Goal: Task Accomplishment & Management: Use online tool/utility

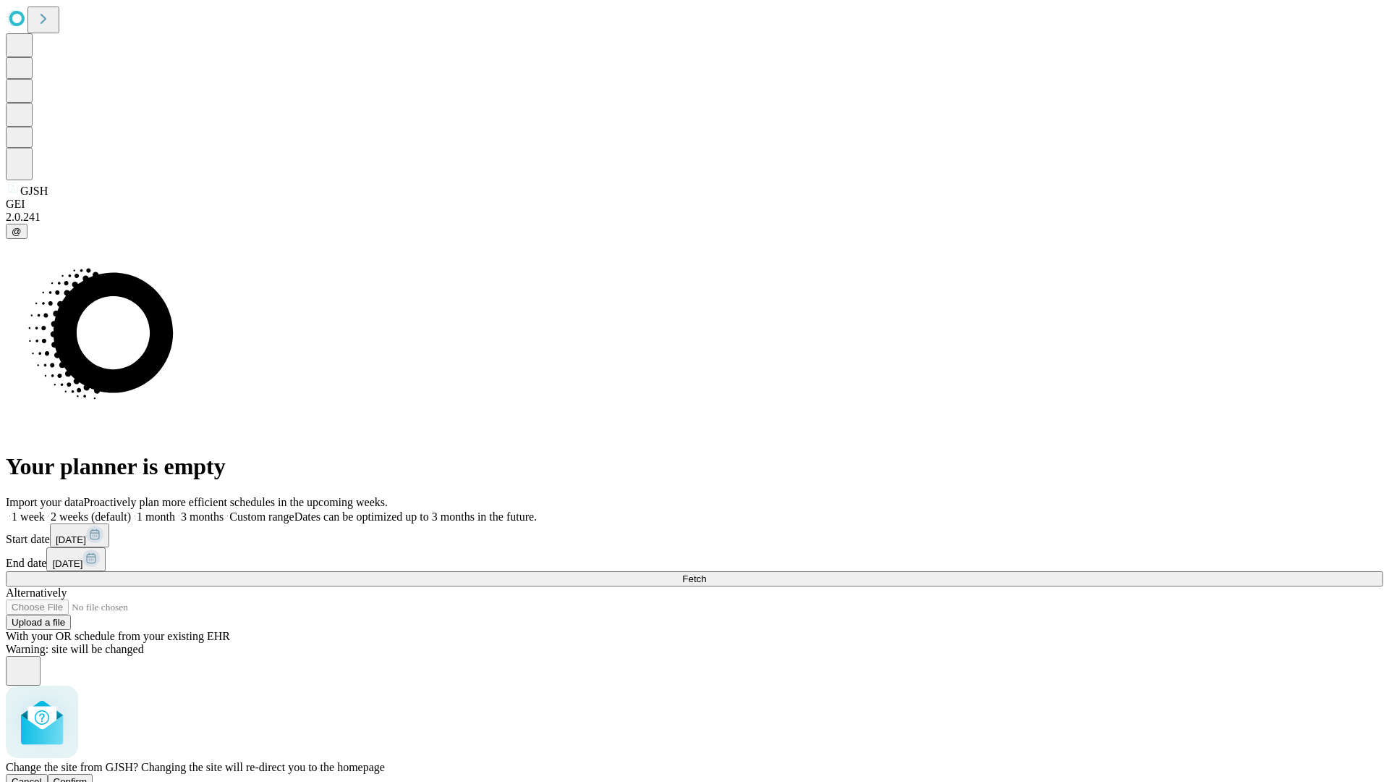
click at [88, 776] on span "Confirm" at bounding box center [71, 781] width 34 height 11
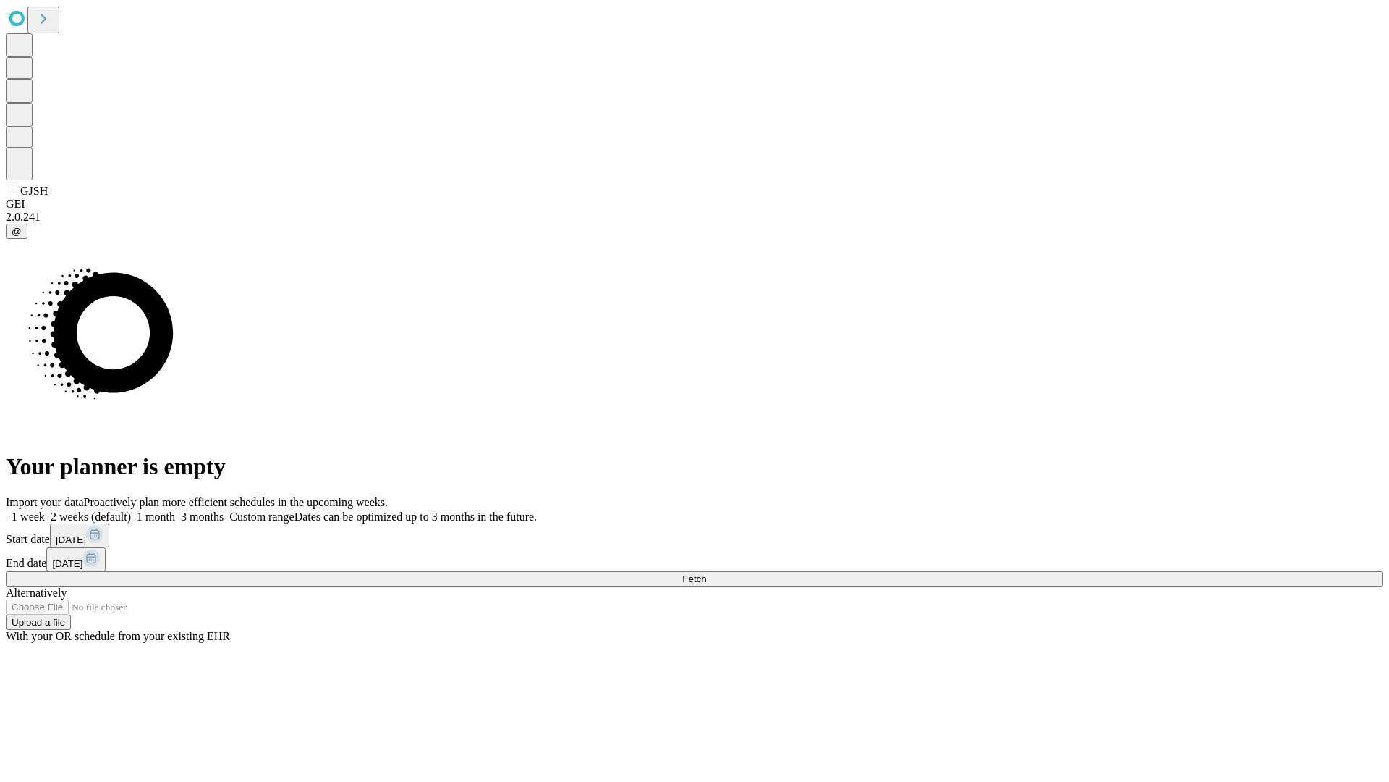
click at [131, 510] on label "2 weeks (default)" at bounding box center [88, 516] width 86 height 12
click at [706, 573] on span "Fetch" at bounding box center [694, 578] width 24 height 11
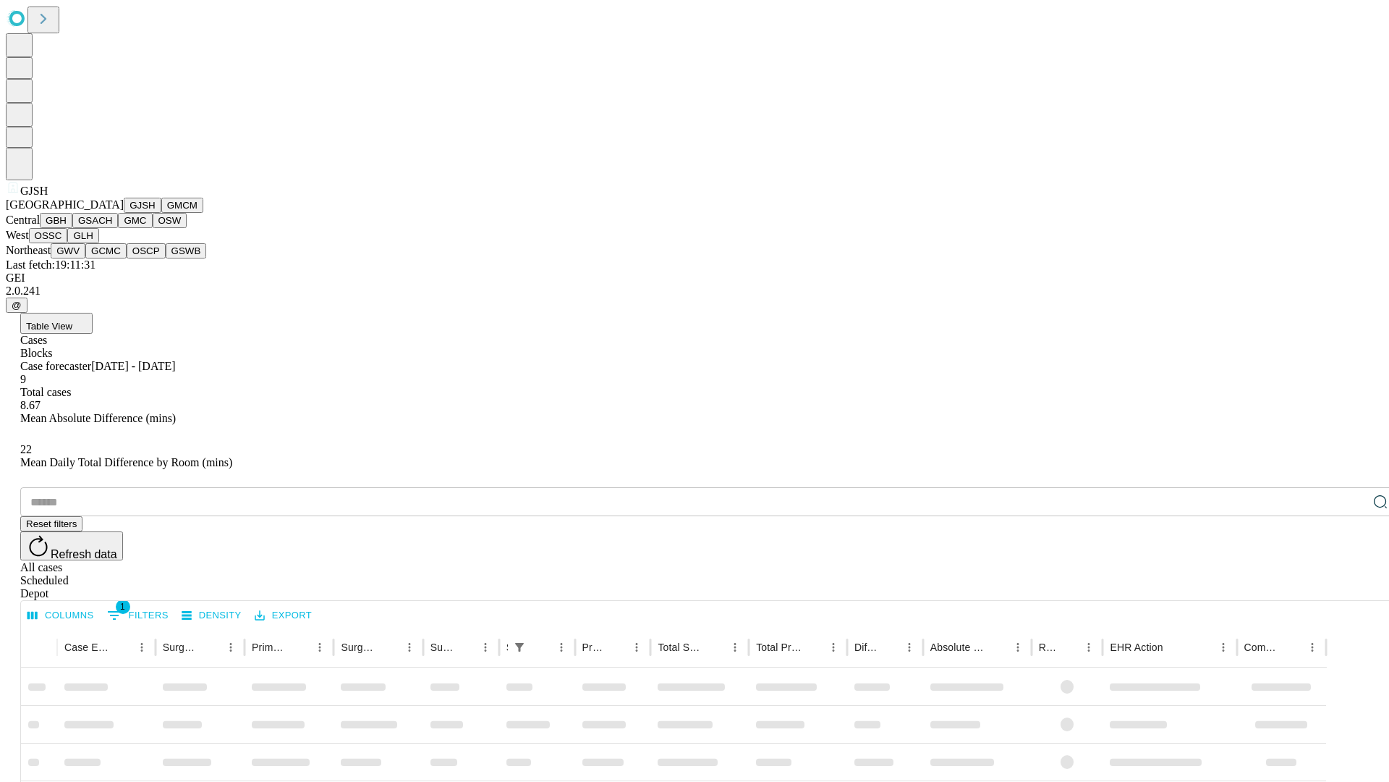
click at [161, 213] on button "GMCM" at bounding box center [182, 205] width 42 height 15
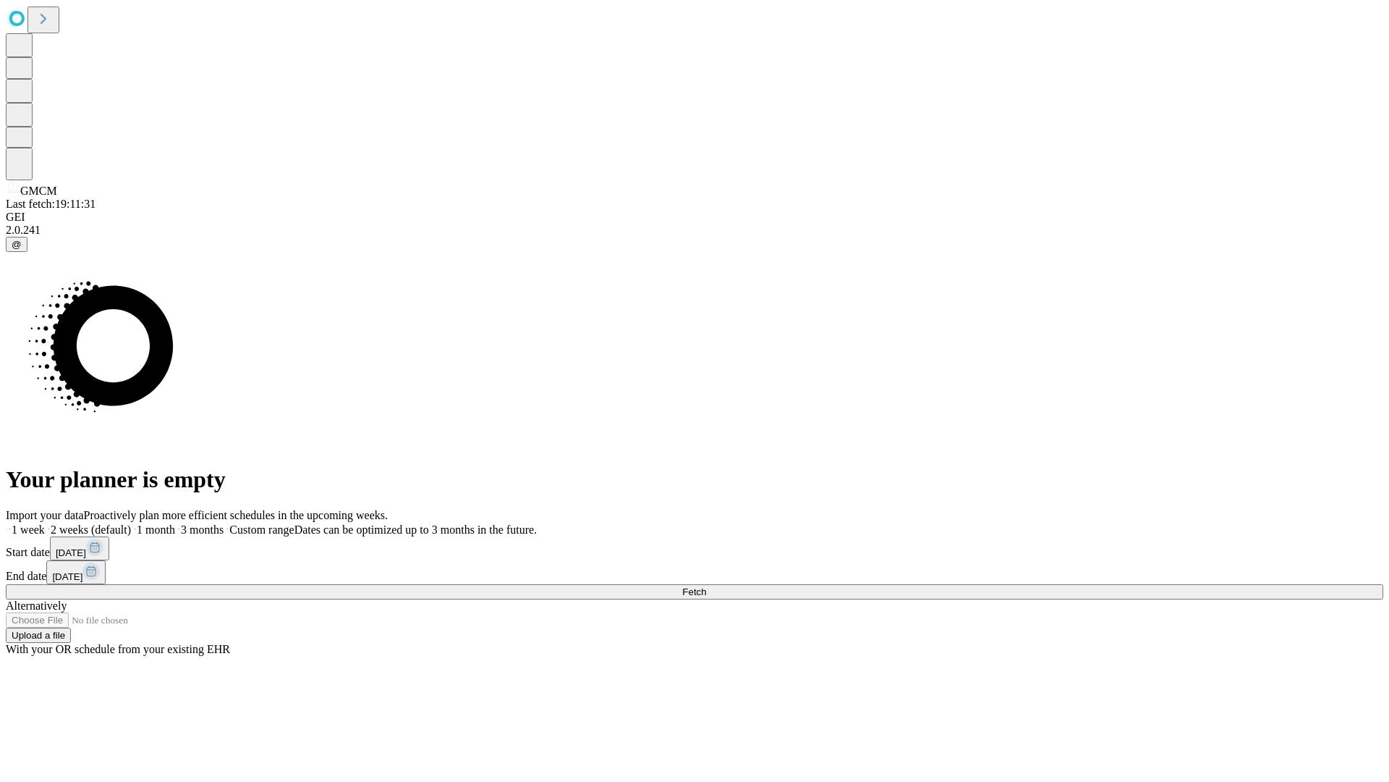
click at [131, 523] on label "2 weeks (default)" at bounding box center [88, 529] width 86 height 12
click at [706, 586] on span "Fetch" at bounding box center [694, 591] width 24 height 11
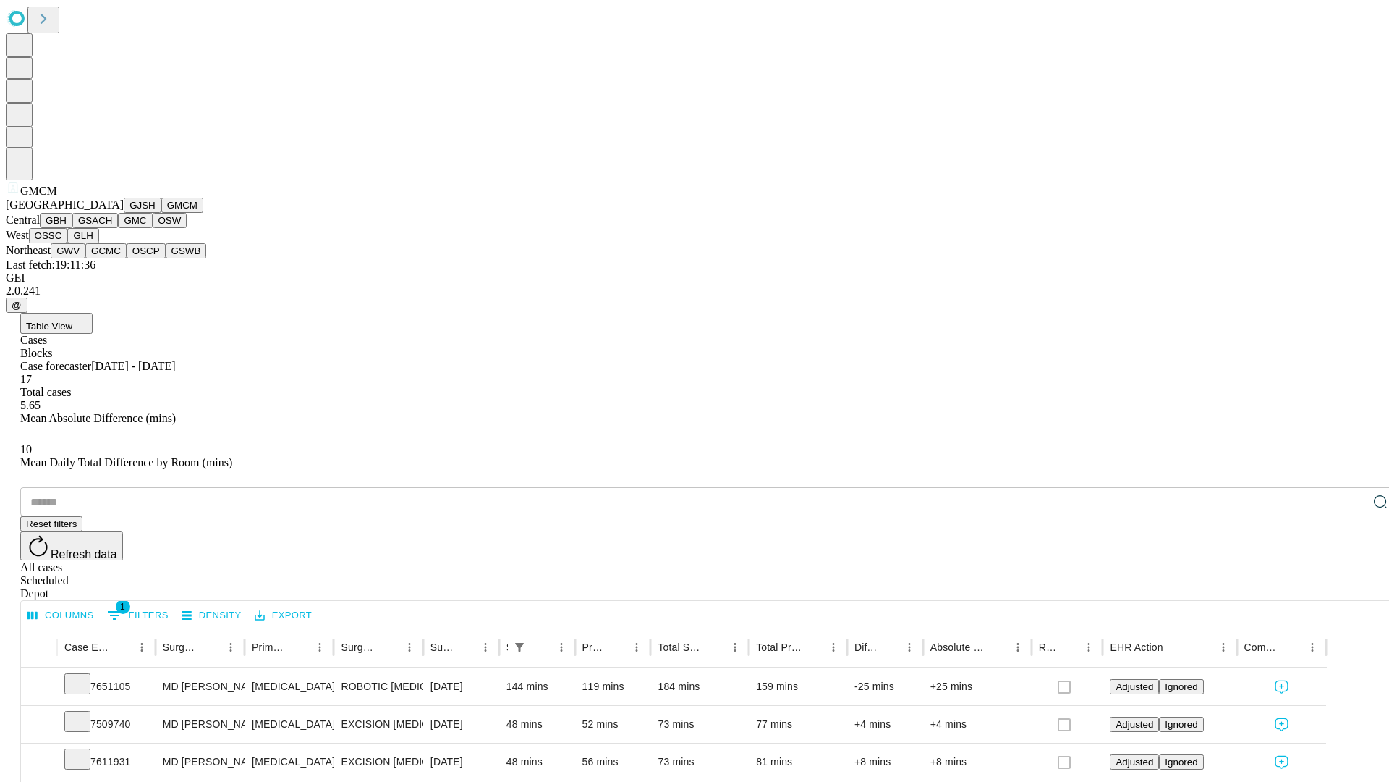
click at [72, 228] on button "GBH" at bounding box center [56, 220] width 33 height 15
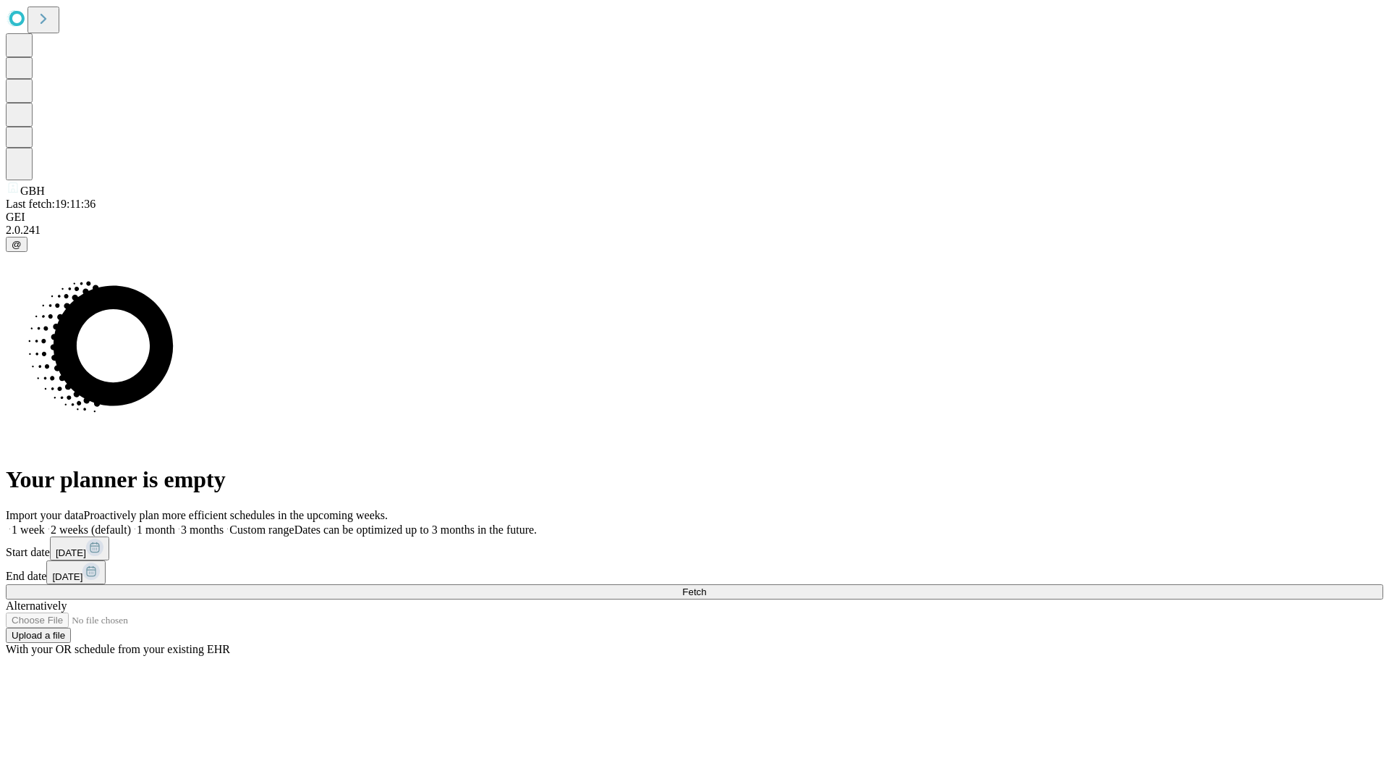
click at [131, 523] on label "2 weeks (default)" at bounding box center [88, 529] width 86 height 12
click at [706, 586] on span "Fetch" at bounding box center [694, 591] width 24 height 11
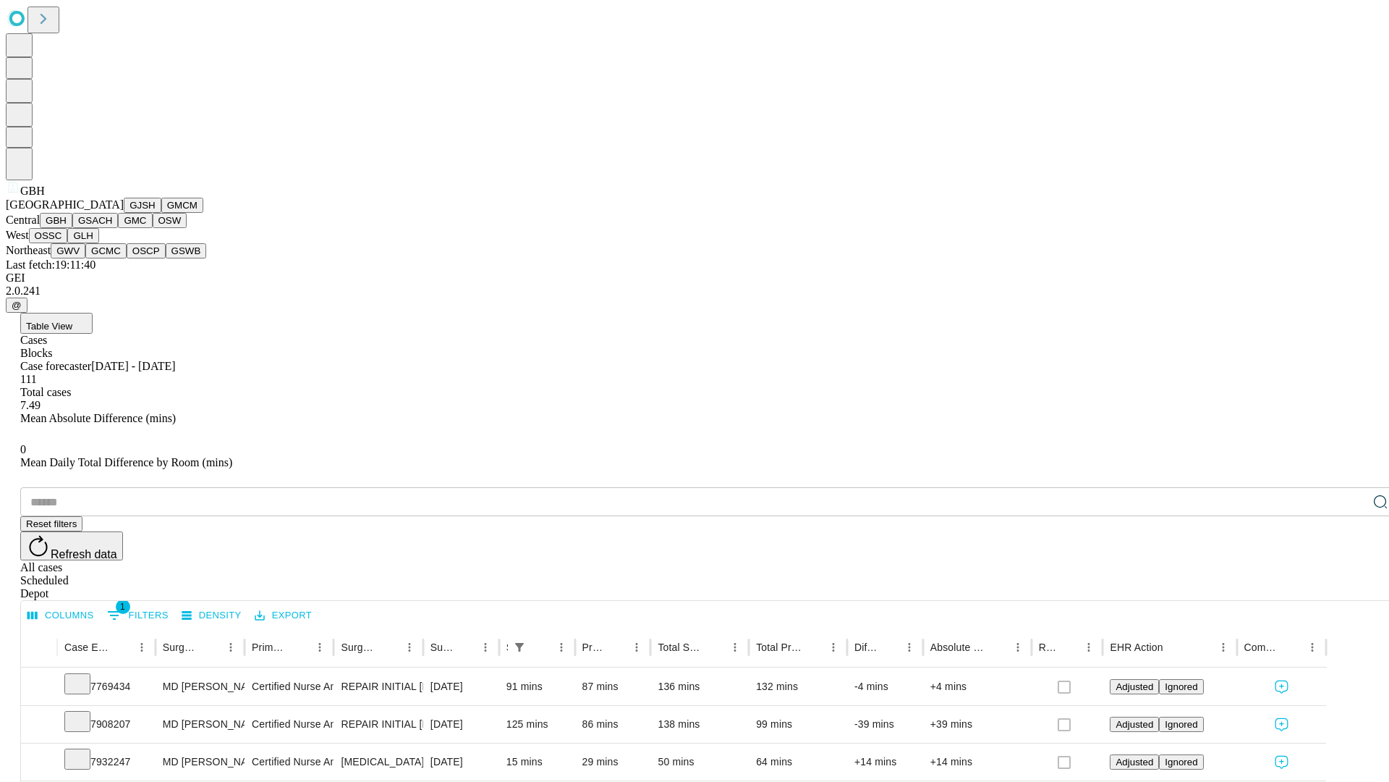
click at [112, 228] on button "GSACH" at bounding box center [95, 220] width 46 height 15
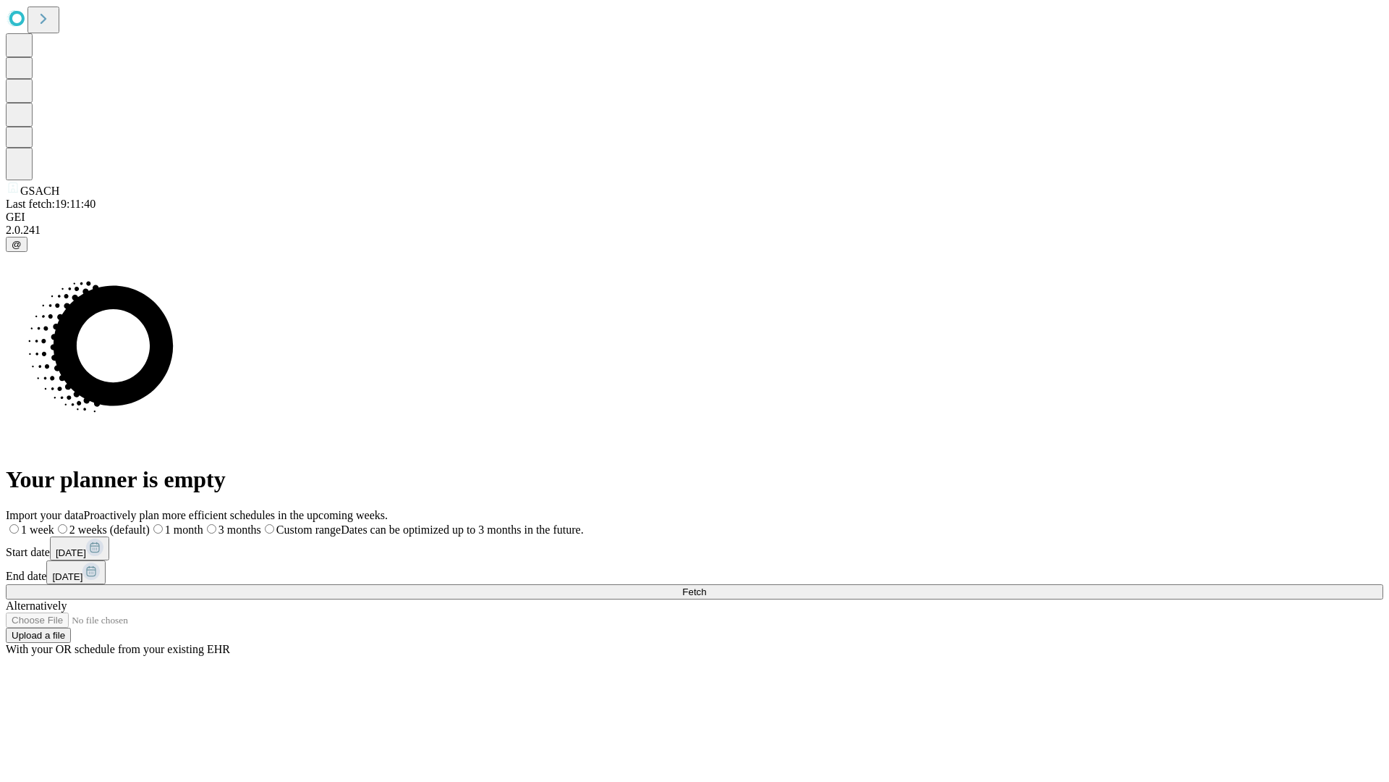
click at [150, 523] on label "2 weeks (default)" at bounding box center [102, 529] width 96 height 12
click at [706, 586] on span "Fetch" at bounding box center [694, 591] width 24 height 11
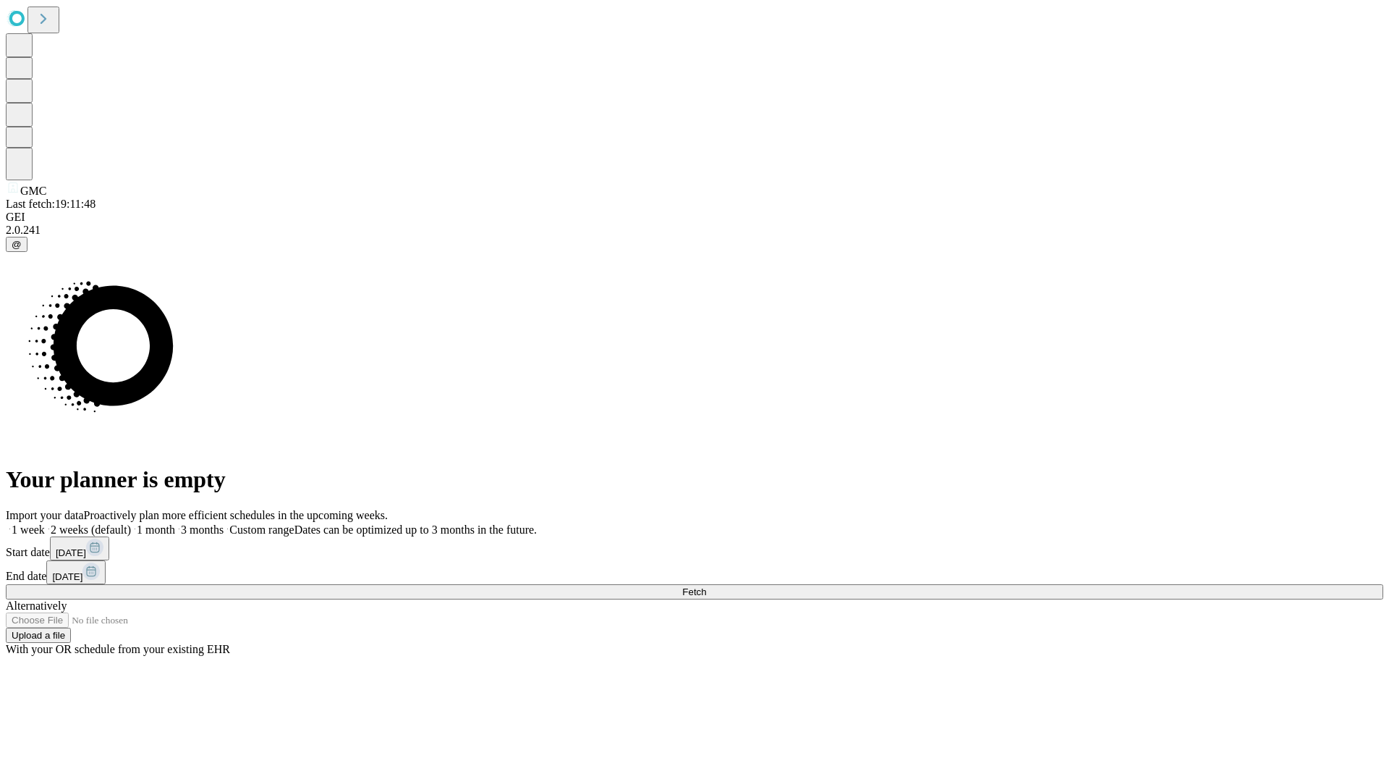
click at [131, 523] on label "2 weeks (default)" at bounding box center [88, 529] width 86 height 12
click at [706, 586] on span "Fetch" at bounding box center [694, 591] width 24 height 11
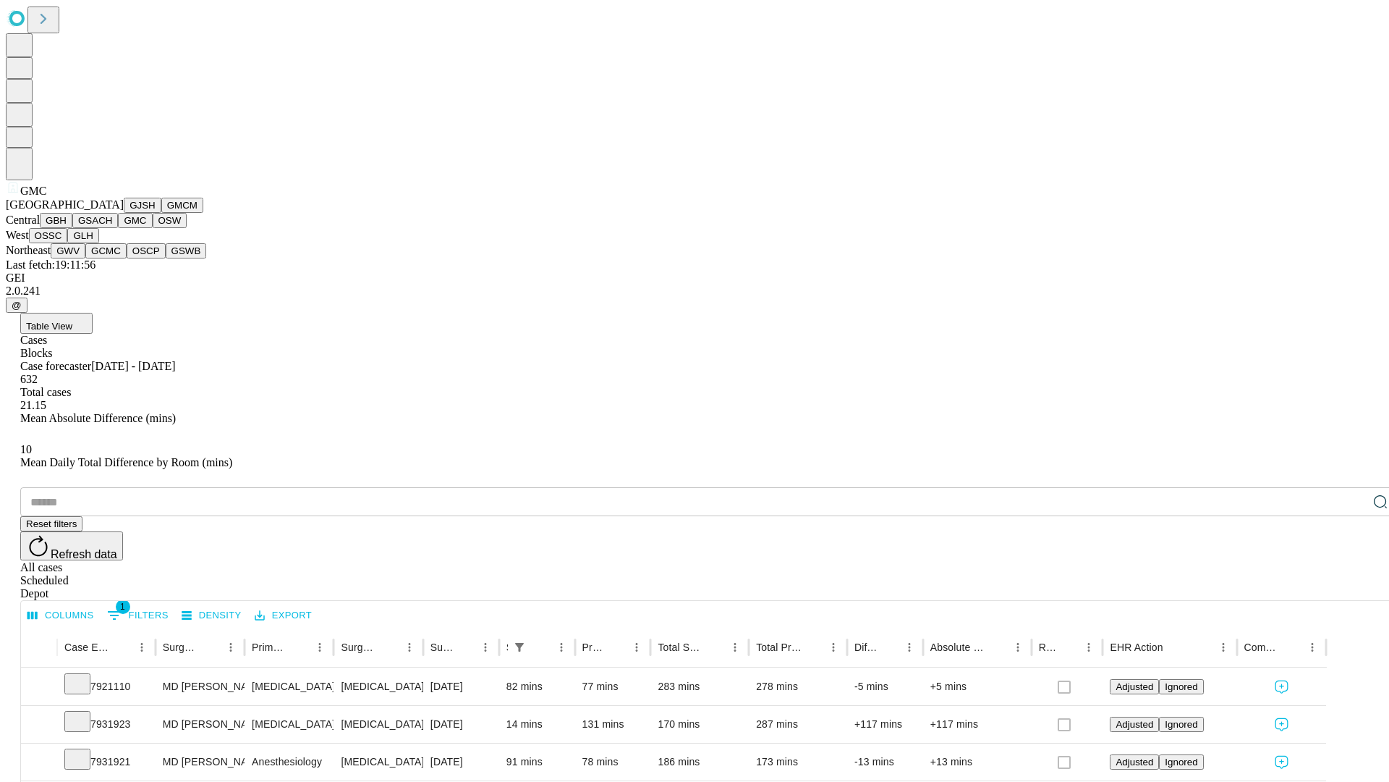
click at [153, 228] on button "OSW" at bounding box center [170, 220] width 35 height 15
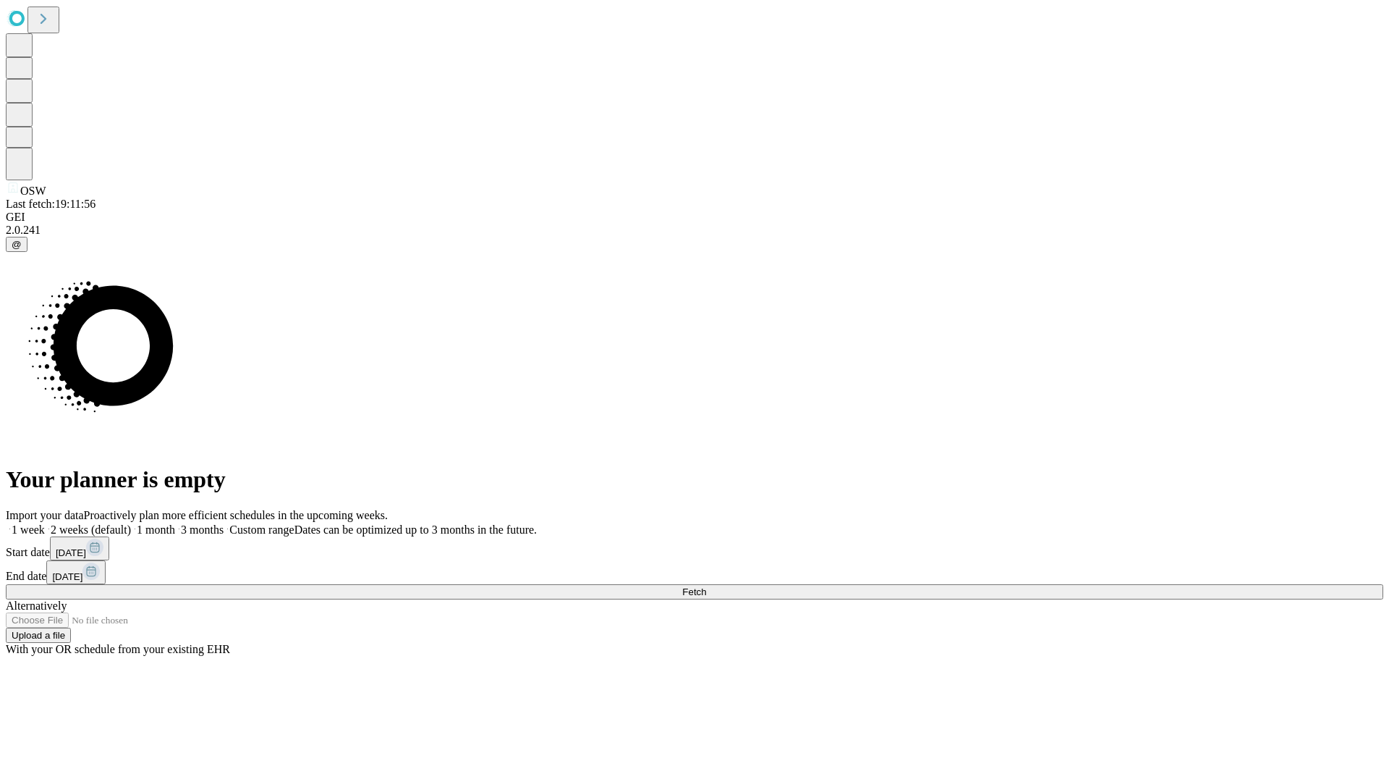
click at [131, 523] on label "2 weeks (default)" at bounding box center [88, 529] width 86 height 12
click at [706, 586] on span "Fetch" at bounding box center [694, 591] width 24 height 11
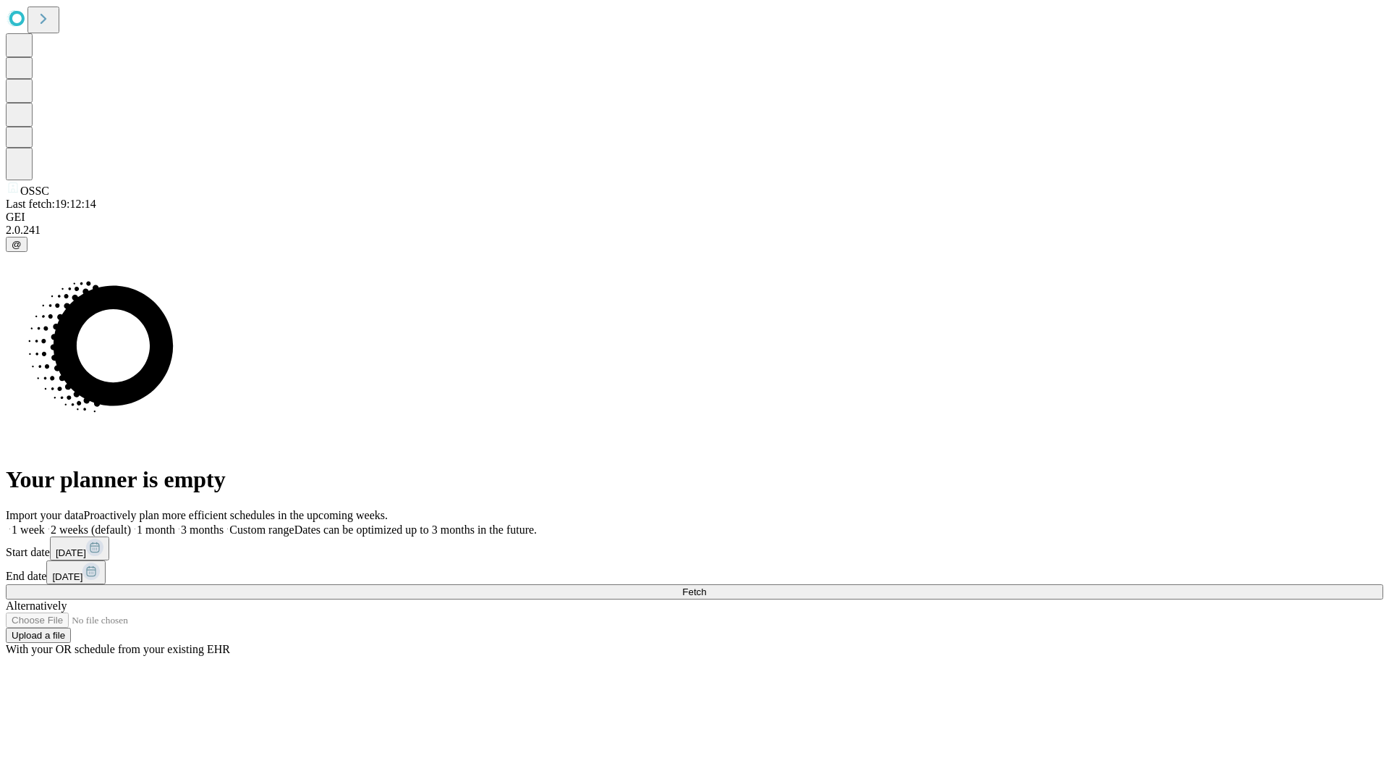
click at [131, 523] on label "2 weeks (default)" at bounding box center [88, 529] width 86 height 12
click at [706, 586] on span "Fetch" at bounding box center [694, 591] width 24 height 11
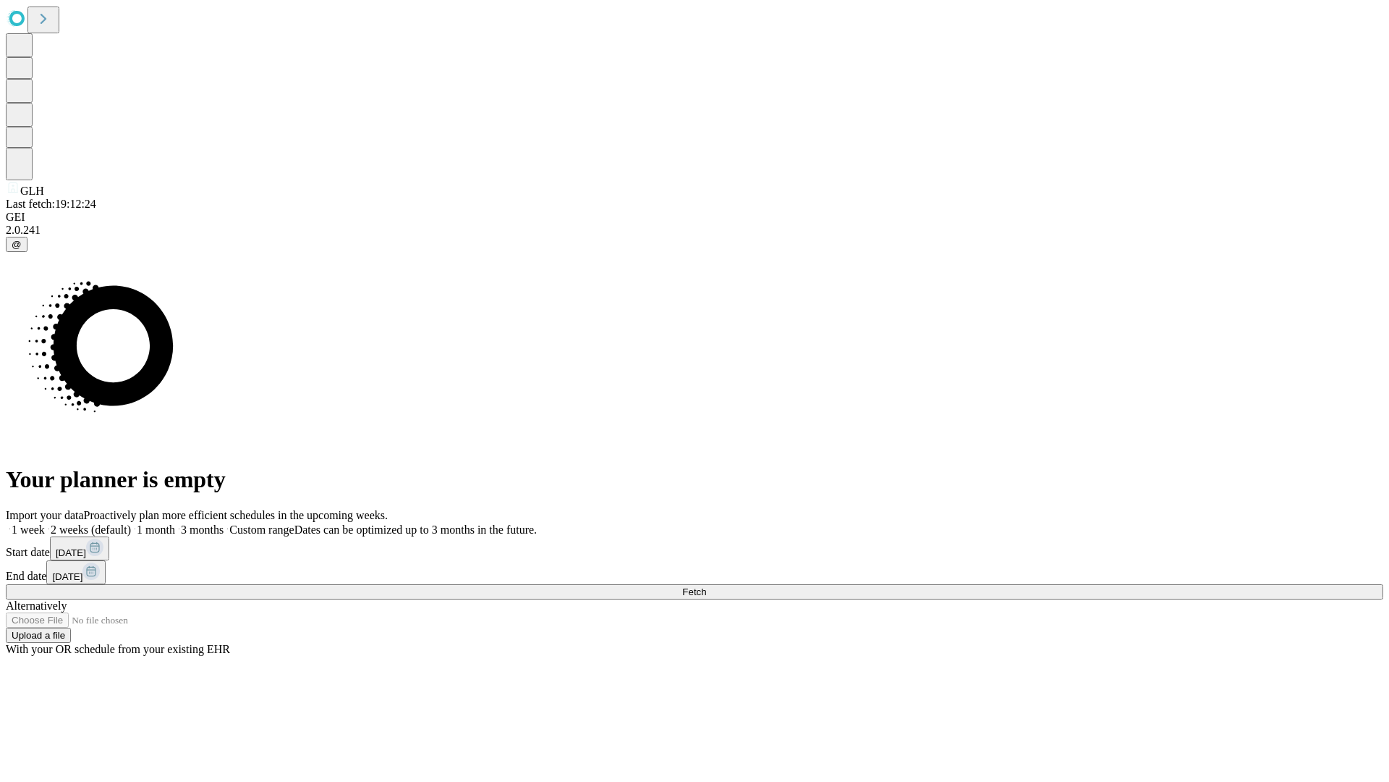
click at [131, 523] on label "2 weeks (default)" at bounding box center [88, 529] width 86 height 12
click at [706, 586] on span "Fetch" at bounding box center [694, 591] width 24 height 11
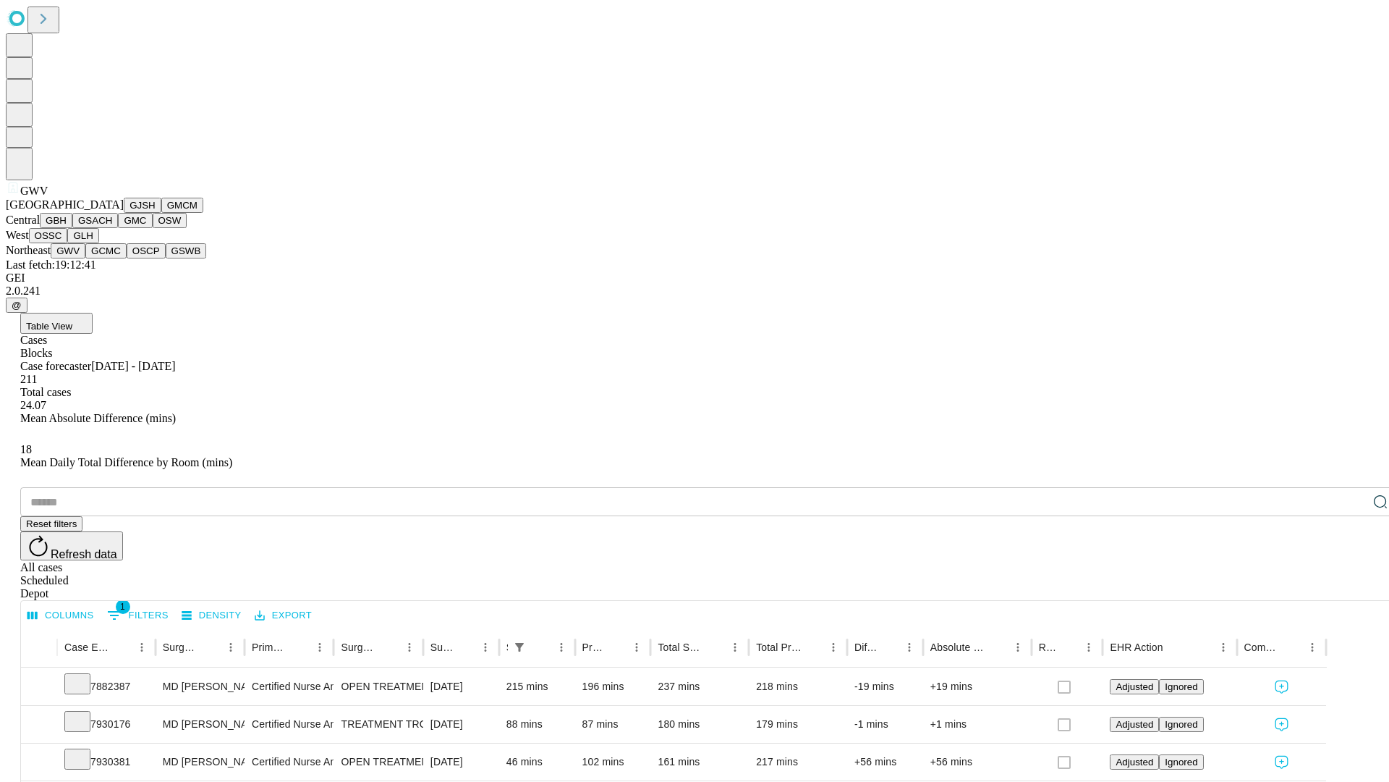
click at [112, 258] on button "GCMC" at bounding box center [105, 250] width 41 height 15
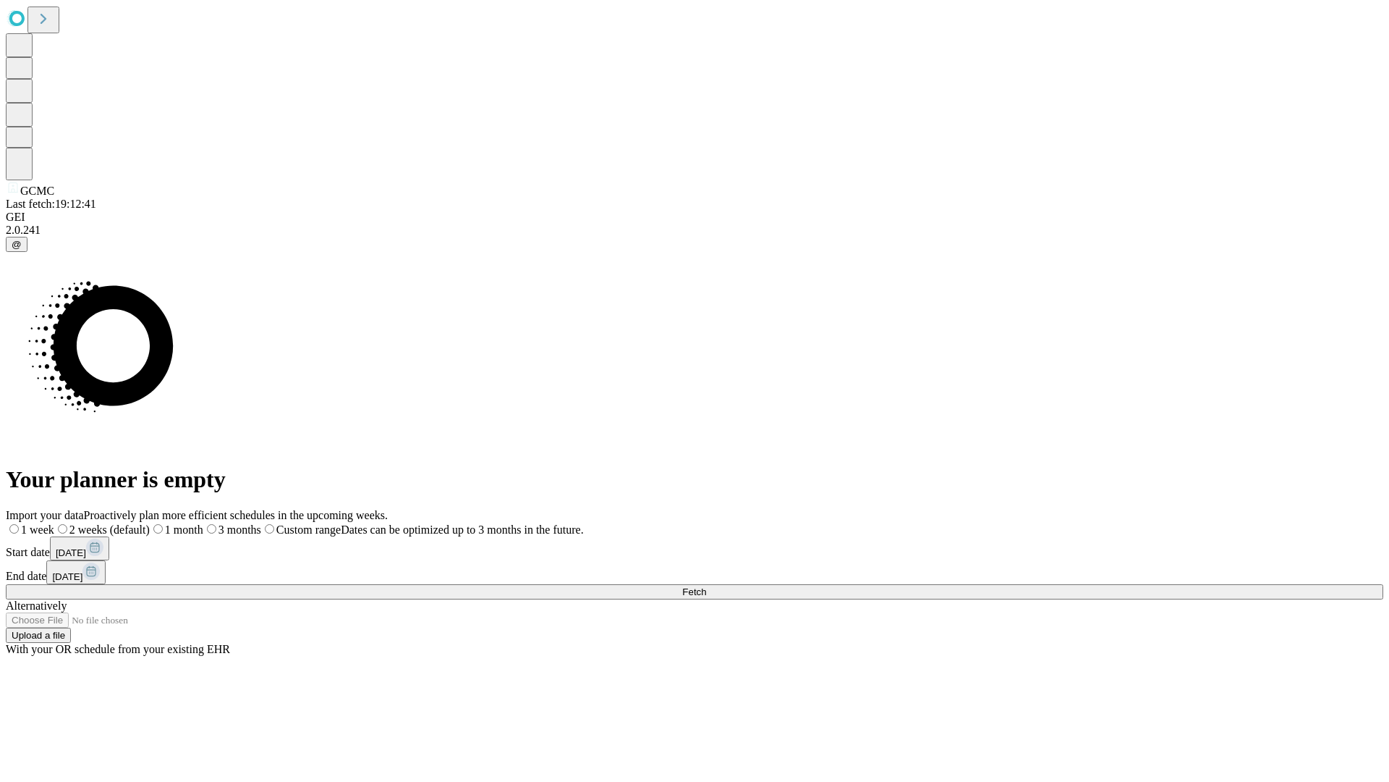
click at [150, 523] on label "2 weeks (default)" at bounding box center [102, 529] width 96 height 12
click at [706, 586] on span "Fetch" at bounding box center [694, 591] width 24 height 11
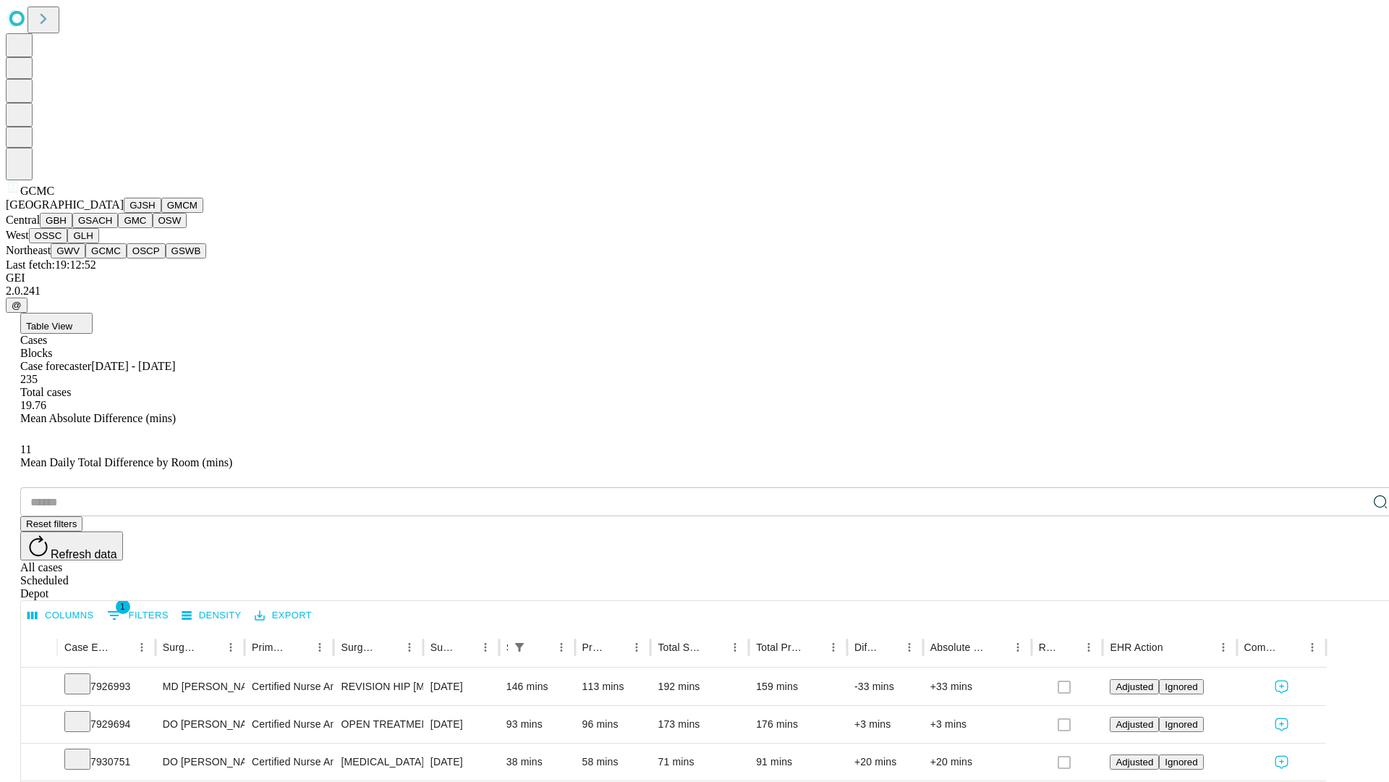
click at [127, 258] on button "OSCP" at bounding box center [146, 250] width 39 height 15
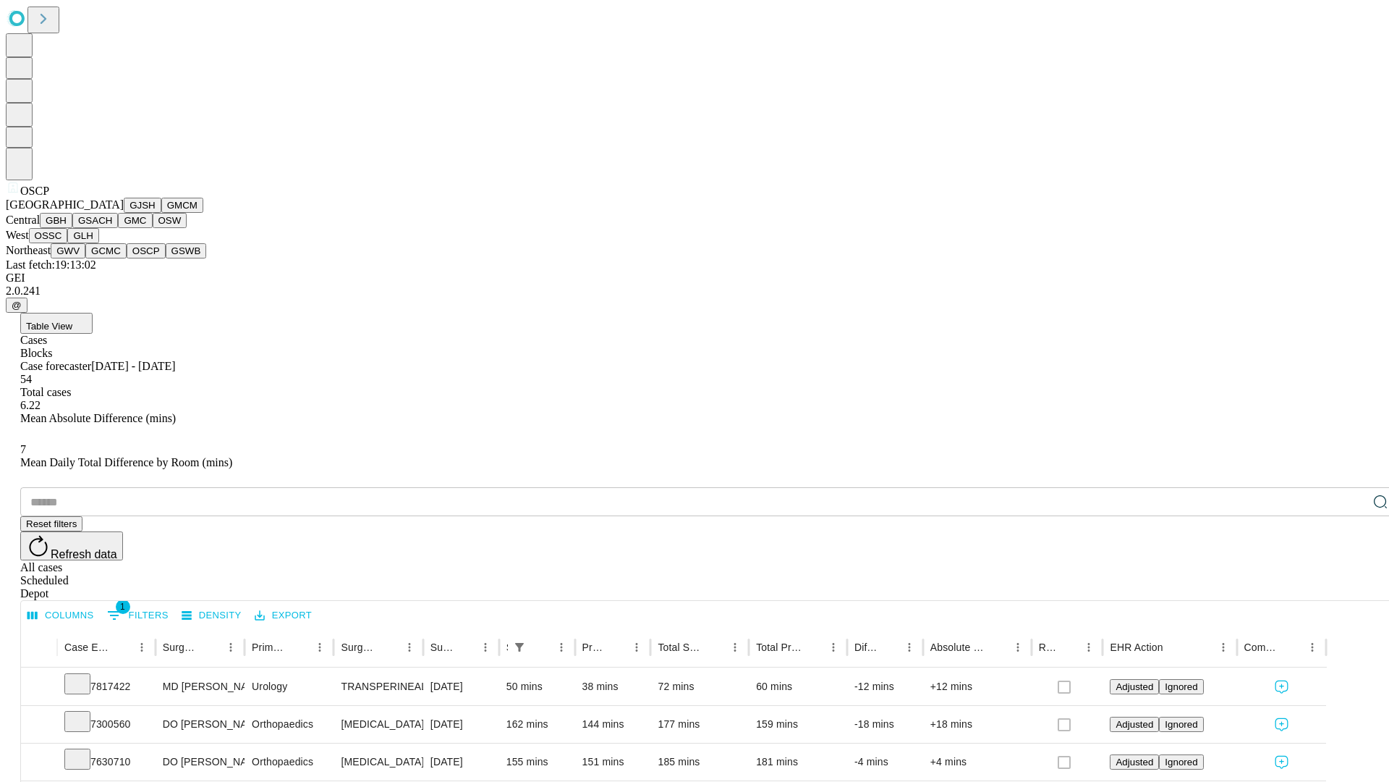
click at [166, 258] on button "GSWB" at bounding box center [186, 250] width 41 height 15
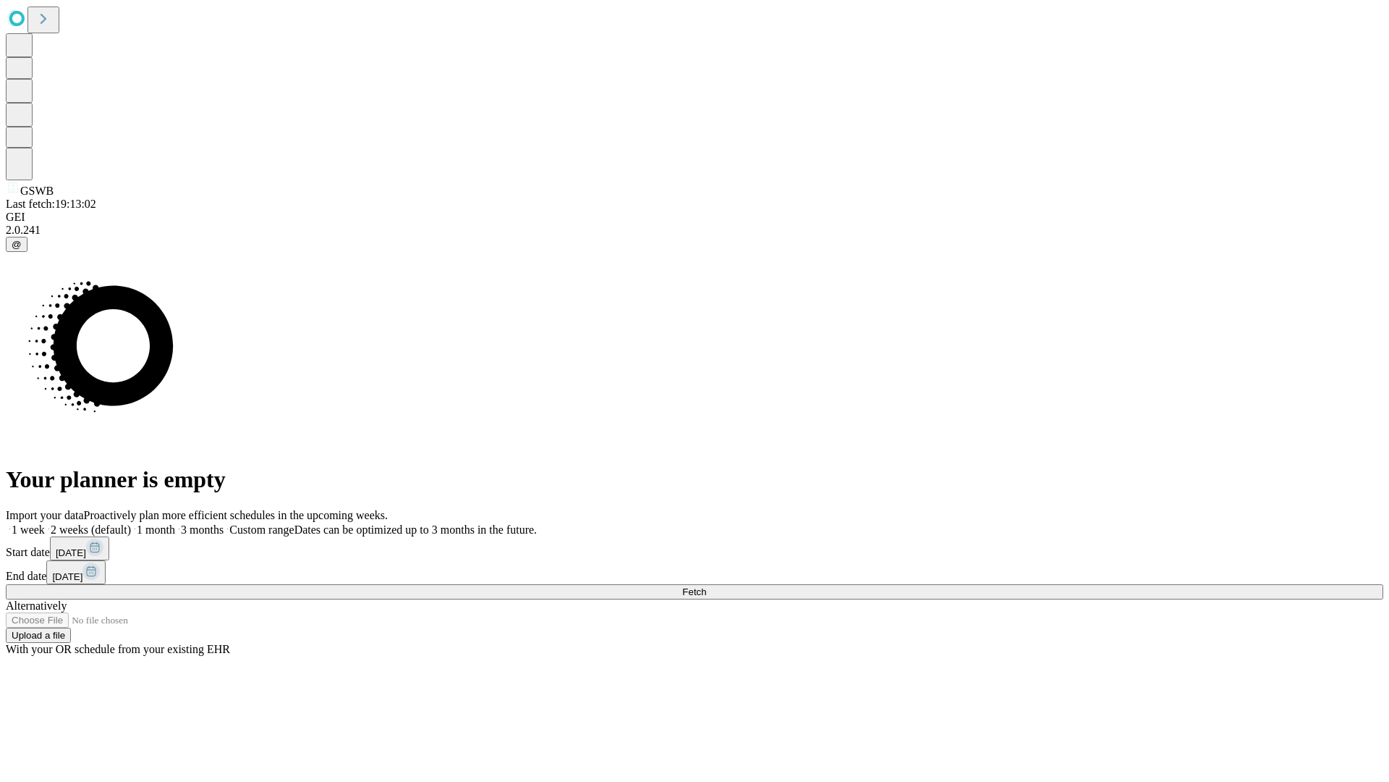
click at [131, 523] on label "2 weeks (default)" at bounding box center [88, 529] width 86 height 12
click at [706, 586] on span "Fetch" at bounding box center [694, 591] width 24 height 11
